Goal: Transaction & Acquisition: Register for event/course

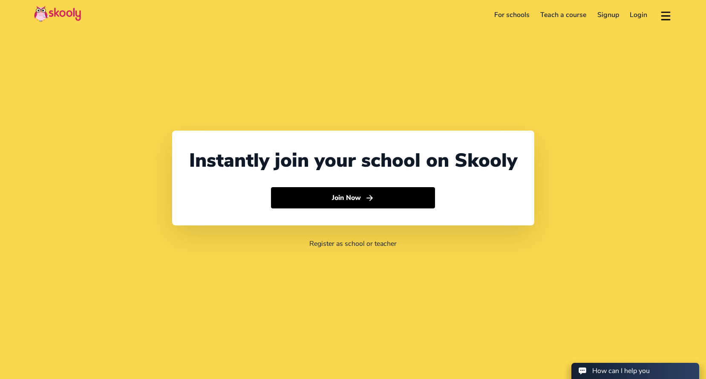
select select "65"
select select "[GEOGRAPHIC_DATA]"
select select "[GEOGRAPHIC_DATA]/[GEOGRAPHIC_DATA]"
click at [638, 12] on link "Login" at bounding box center [638, 15] width 29 height 14
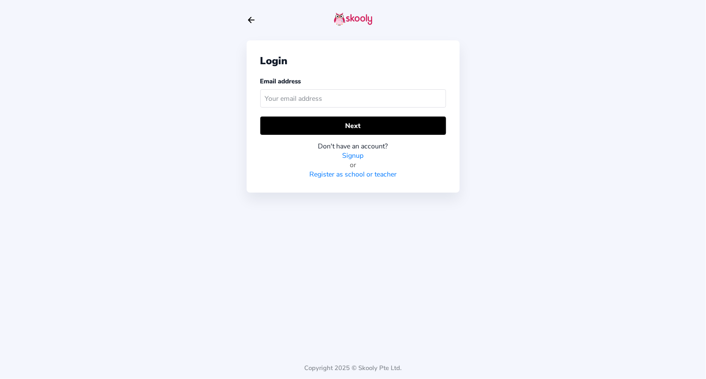
click at [252, 17] on icon "Arrow Back" at bounding box center [251, 19] width 9 height 9
select select "65"
select select "[GEOGRAPHIC_DATA]"
select select "[GEOGRAPHIC_DATA]/[GEOGRAPHIC_DATA]"
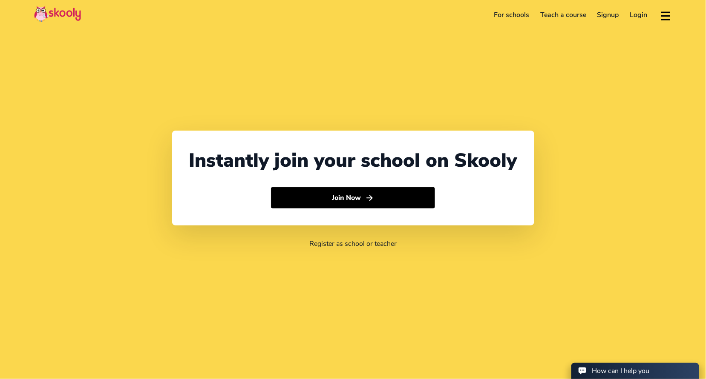
click at [614, 17] on link "Signup" at bounding box center [608, 15] width 33 height 14
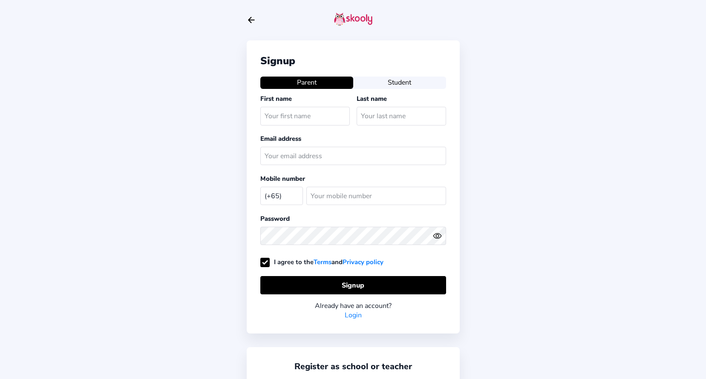
select select "SG"
